Goal: Information Seeking & Learning: Learn about a topic

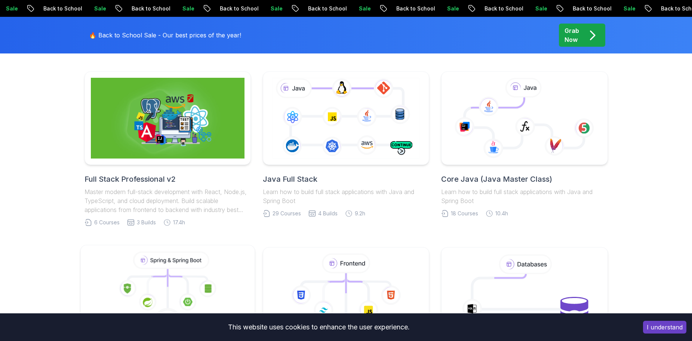
scroll to position [184, 0]
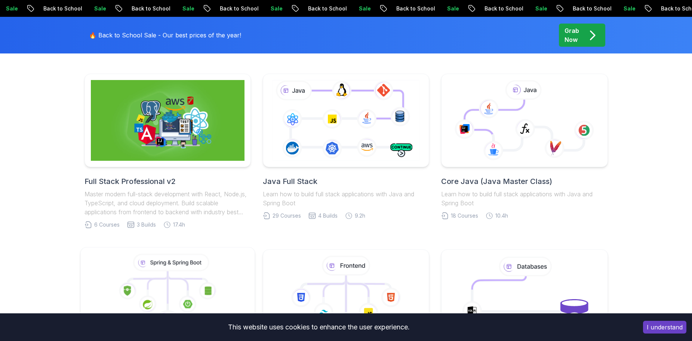
click at [180, 275] on icon at bounding box center [185, 275] width 34 height 8
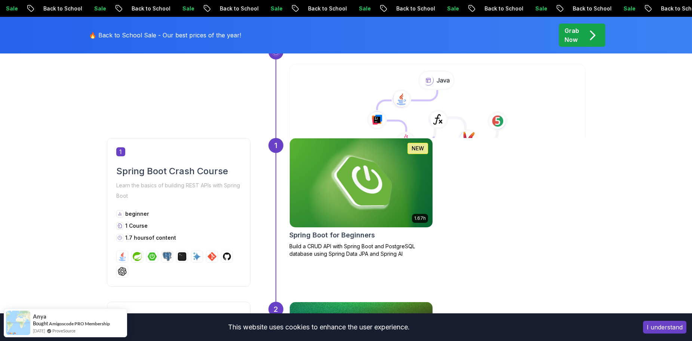
scroll to position [238, 0]
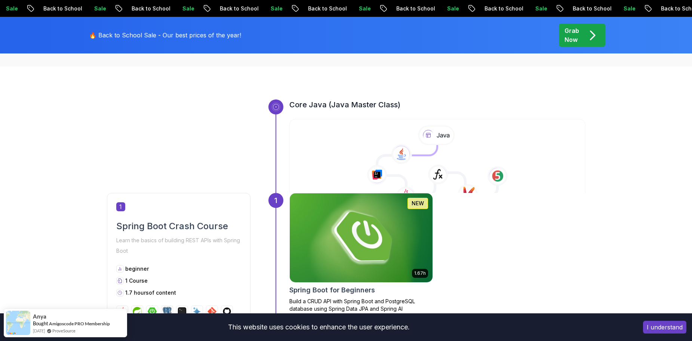
click at [382, 266] on img at bounding box center [361, 238] width 150 height 94
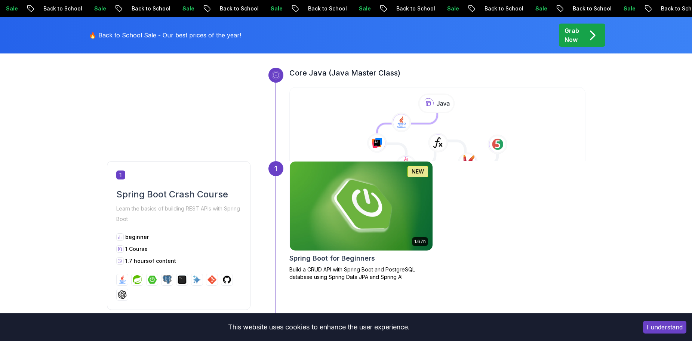
scroll to position [301, 0]
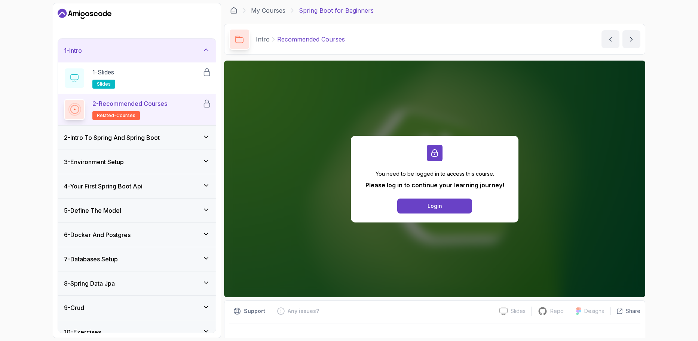
scroll to position [11, 0]
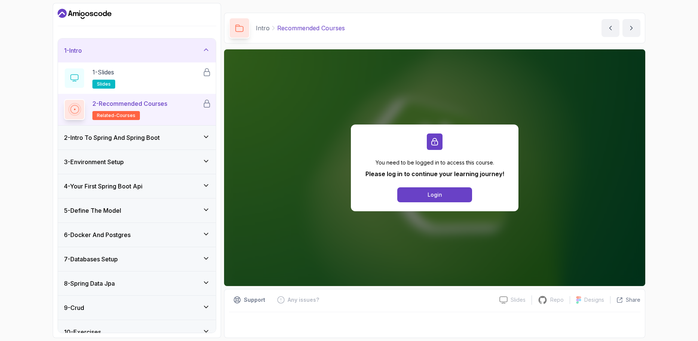
click at [164, 260] on div "7 - Databases Setup" at bounding box center [137, 259] width 146 height 9
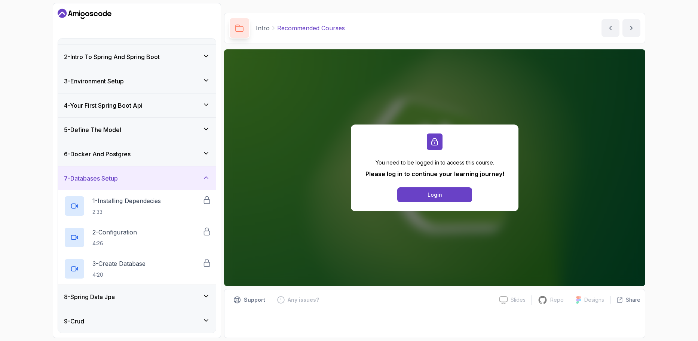
scroll to position [19, 0]
click at [159, 158] on div "6 - Docker And Postgres" at bounding box center [137, 153] width 158 height 24
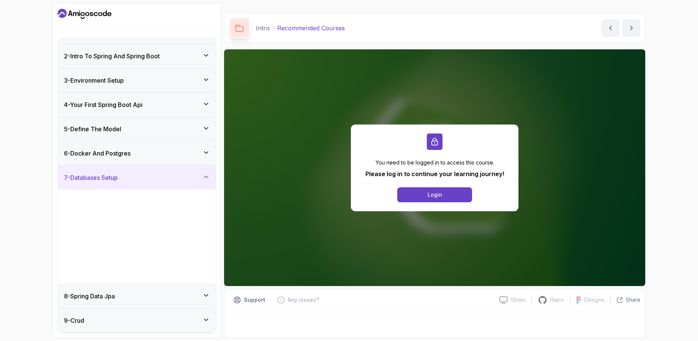
scroll to position [0, 0]
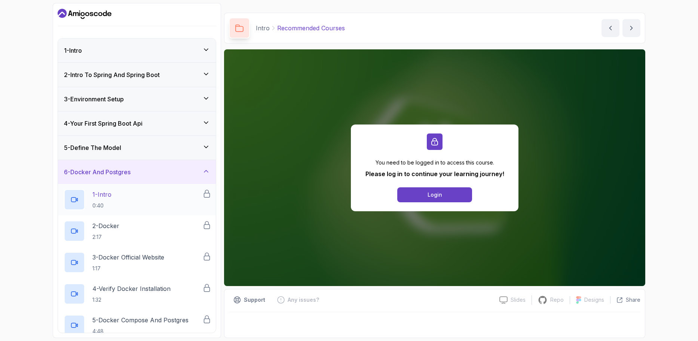
click at [153, 213] on div "1 - Intro 0:40" at bounding box center [137, 199] width 158 height 31
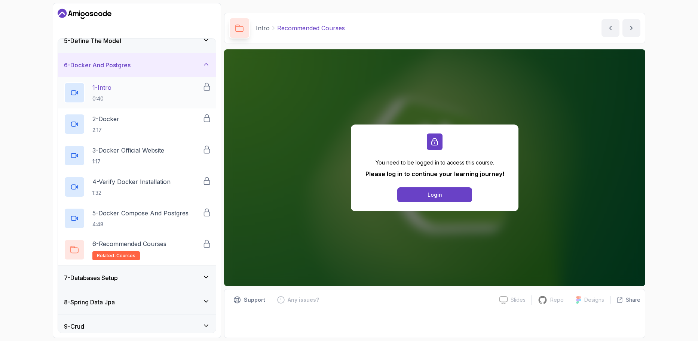
scroll to position [111, 0]
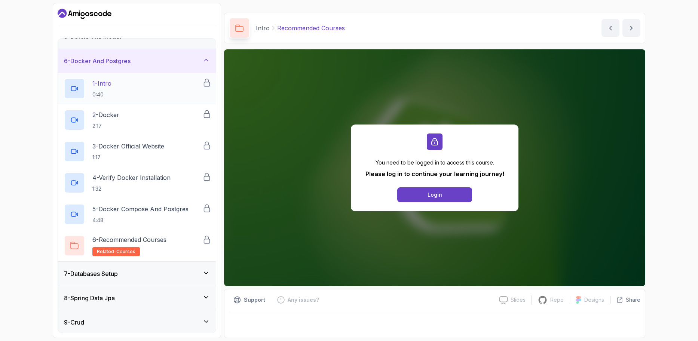
click at [153, 213] on p "5 - Docker Compose And Postgres" at bounding box center [140, 209] width 96 height 9
